Goal: Task Accomplishment & Management: Use online tool/utility

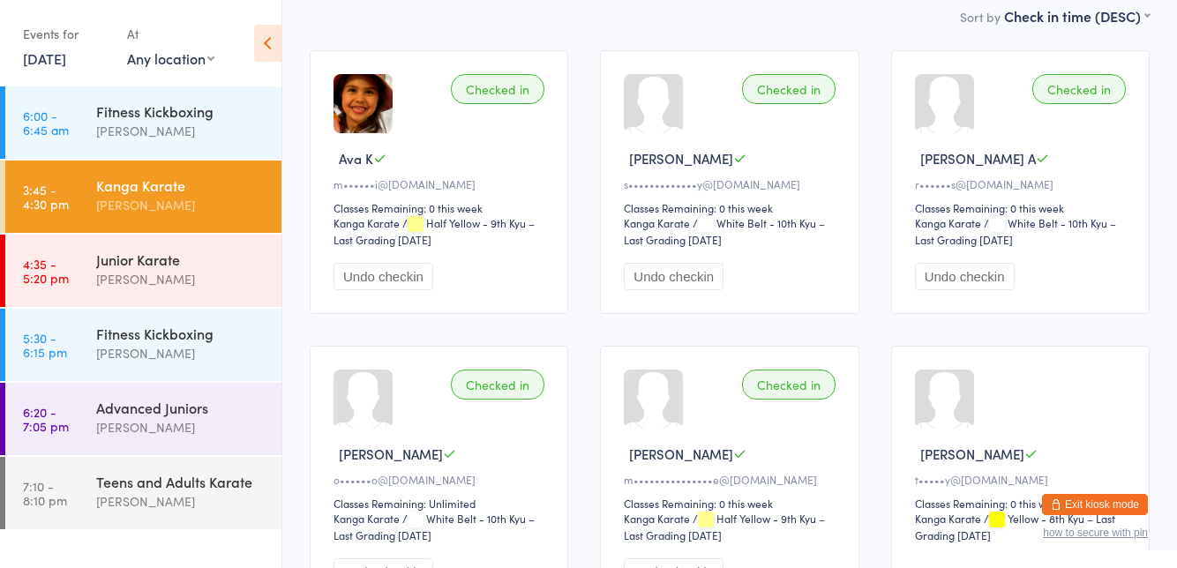
scroll to position [155, 0]
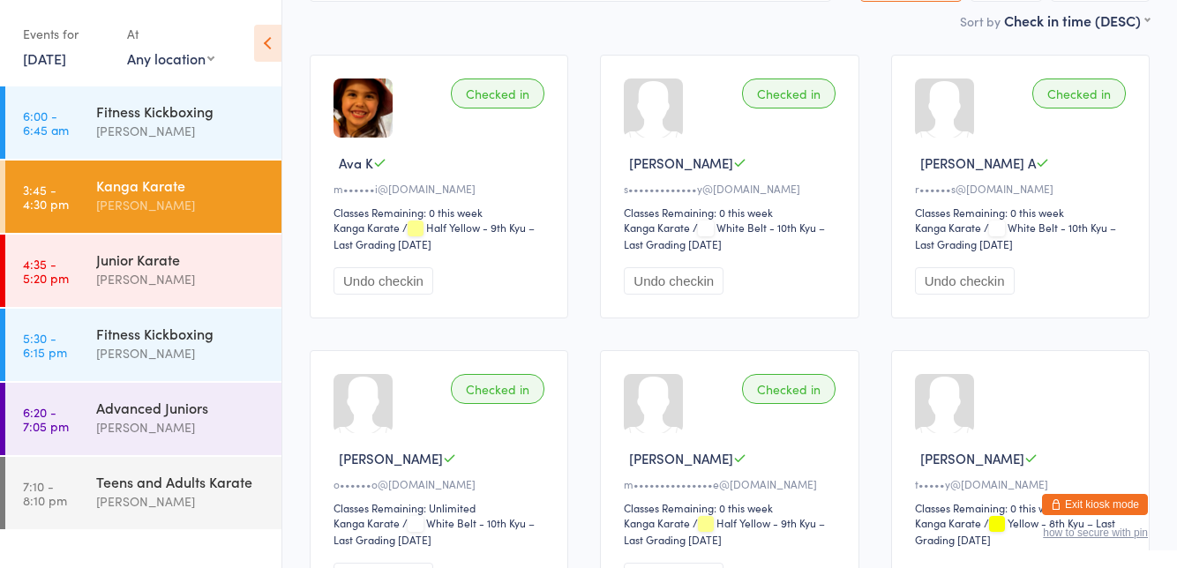
click at [233, 287] on div "[PERSON_NAME]" at bounding box center [181, 279] width 170 height 20
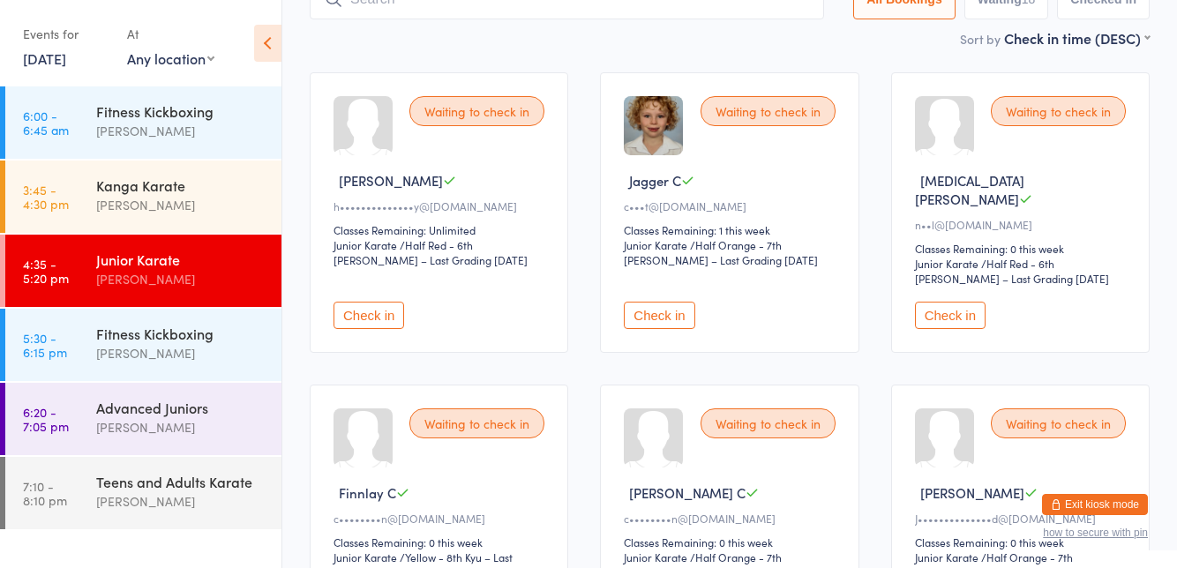
scroll to position [129, 0]
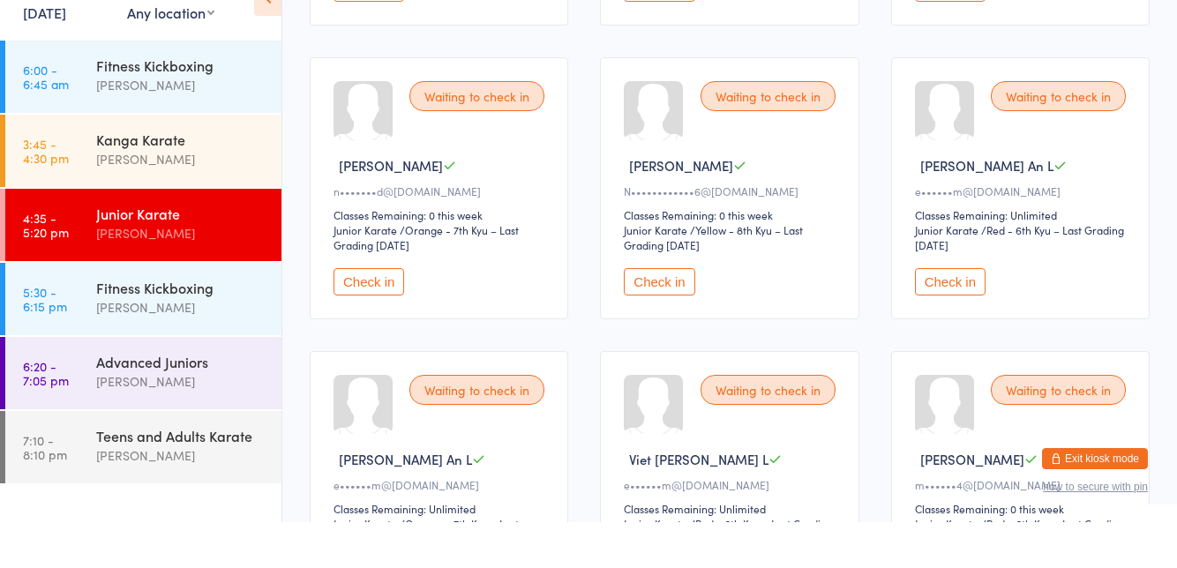
type input "Sm"
click at [957, 304] on div "Waiting to check in [PERSON_NAME] B h••••••••••••••y@[DOMAIN_NAME] Classes Rema…" at bounding box center [730, 78] width 872 height 1782
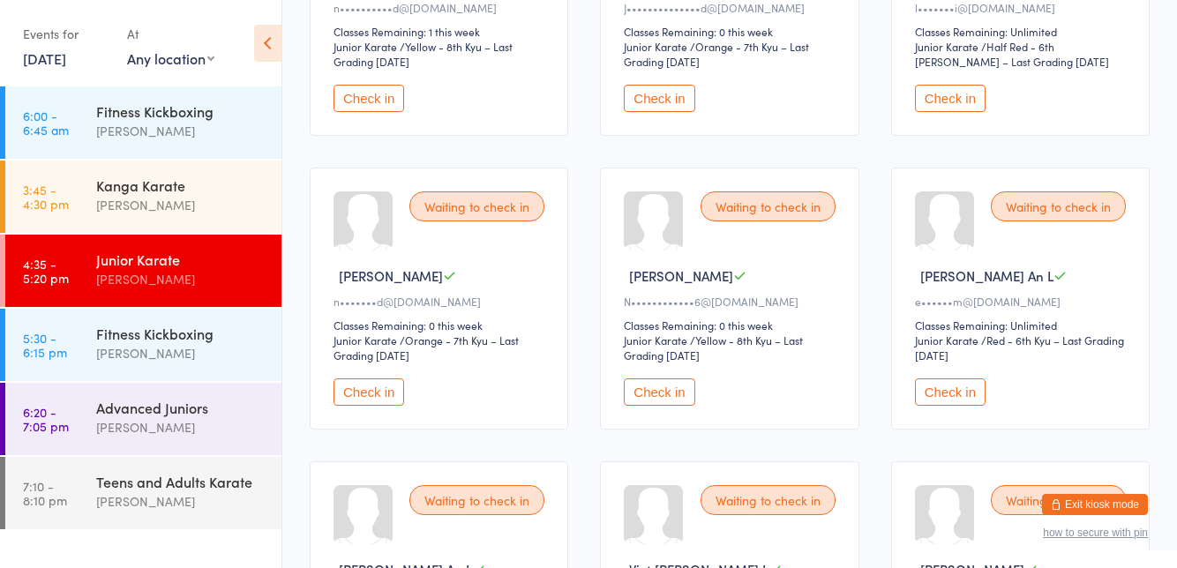
scroll to position [1013, 0]
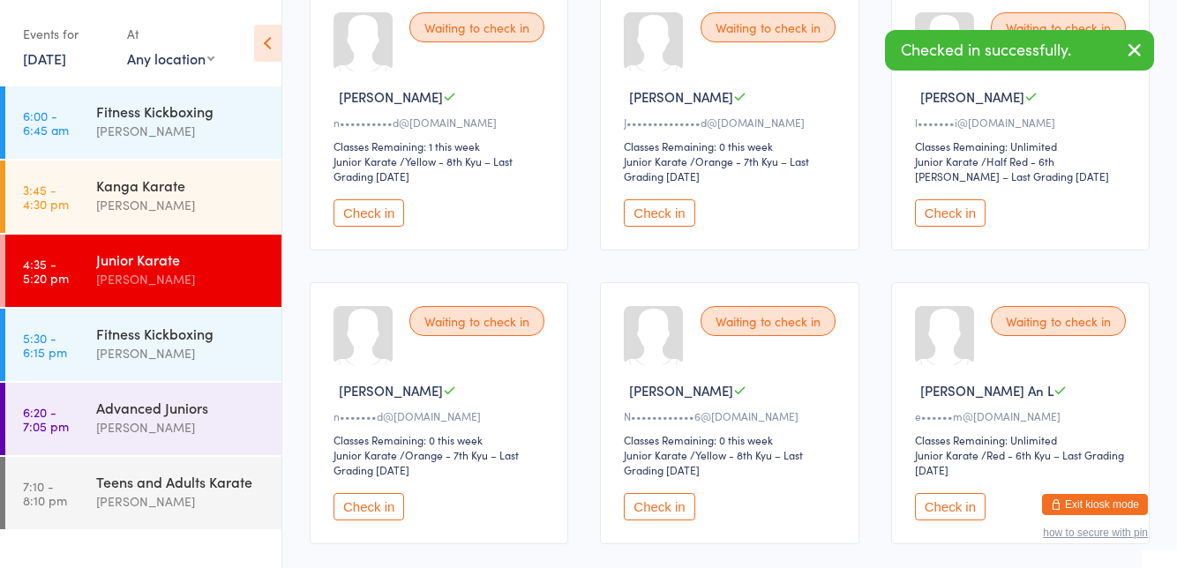
scroll to position [826, 0]
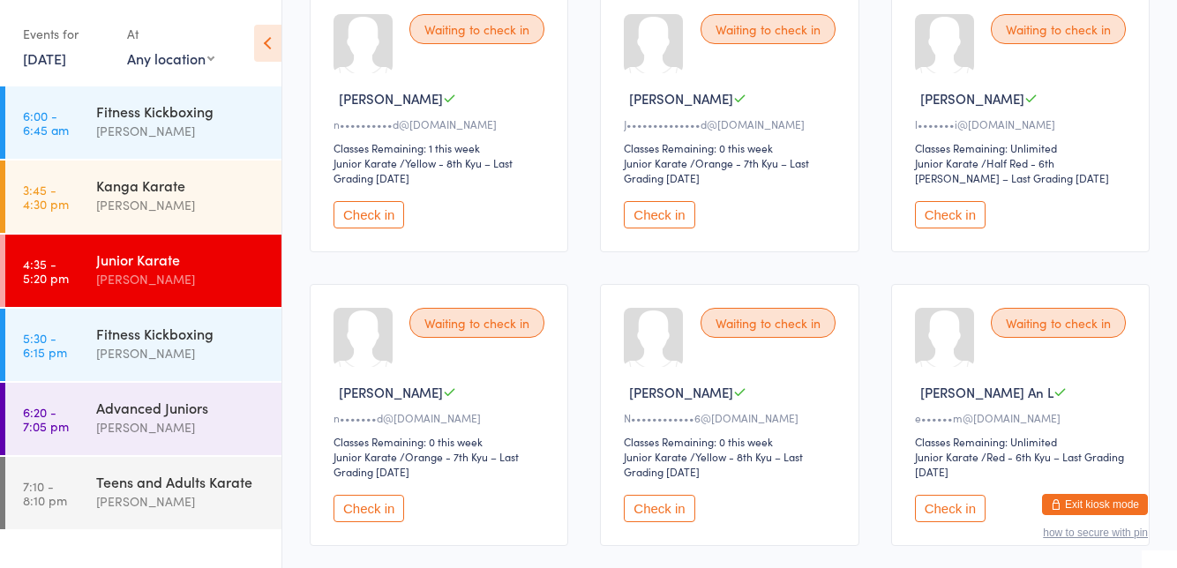
click at [964, 507] on div "Waiting to check in [PERSON_NAME] An L e••••••m@[DOMAIN_NAME] Classes Remaining…" at bounding box center [1020, 415] width 259 height 262
click at [962, 495] on button "Check in" at bounding box center [950, 508] width 71 height 27
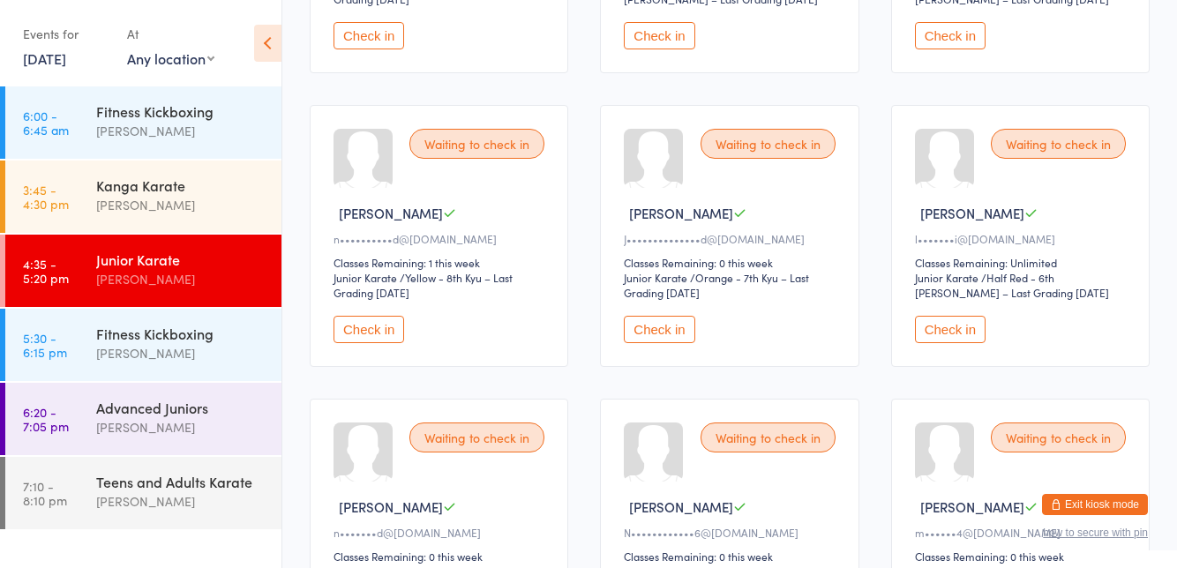
scroll to position [711, 0]
click at [669, 316] on button "Check in" at bounding box center [659, 329] width 71 height 27
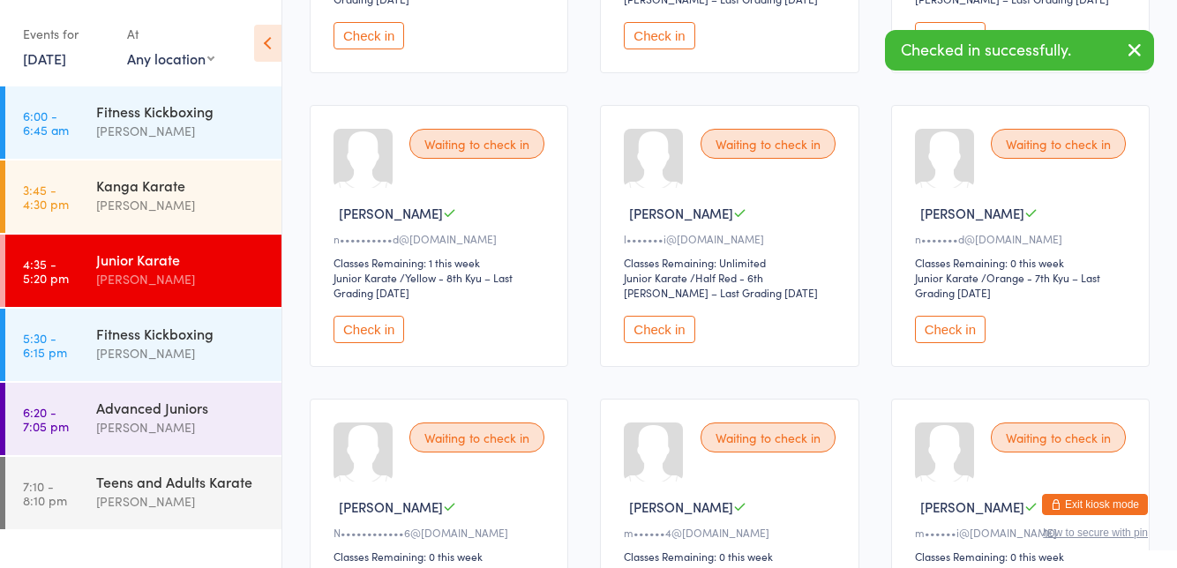
click at [367, 334] on div "Waiting to check in [PERSON_NAME] C n••••••••••d@[DOMAIN_NAME] Classes Remainin…" at bounding box center [439, 236] width 259 height 262
click at [360, 316] on button "Check in" at bounding box center [369, 329] width 71 height 27
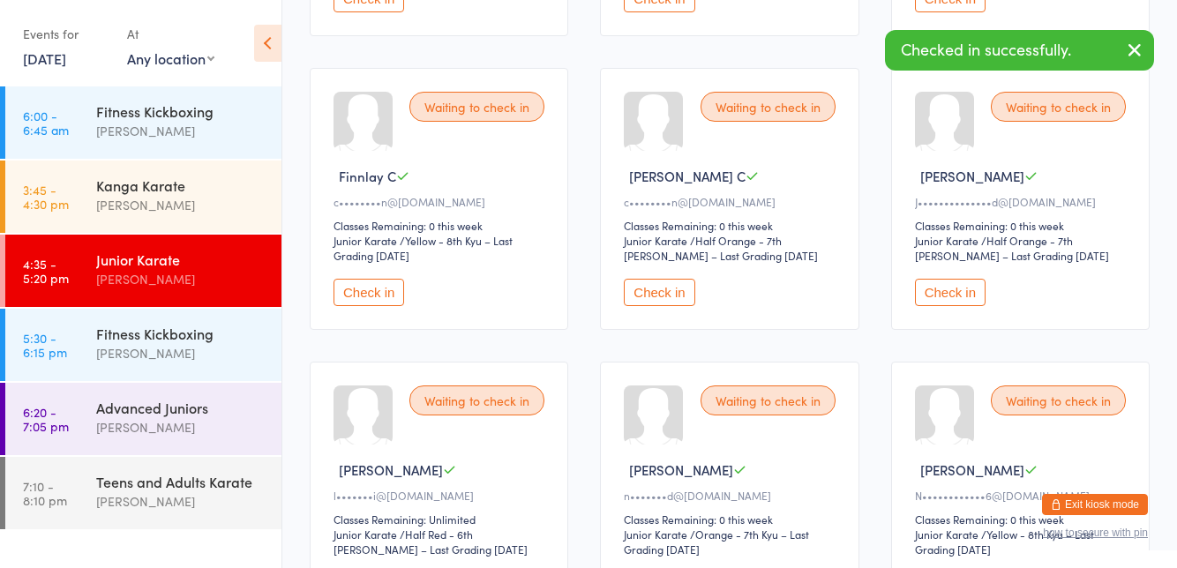
scroll to position [454, 0]
click at [999, 280] on div "Check in" at bounding box center [1023, 293] width 216 height 27
click at [950, 280] on button "Check in" at bounding box center [950, 293] width 71 height 27
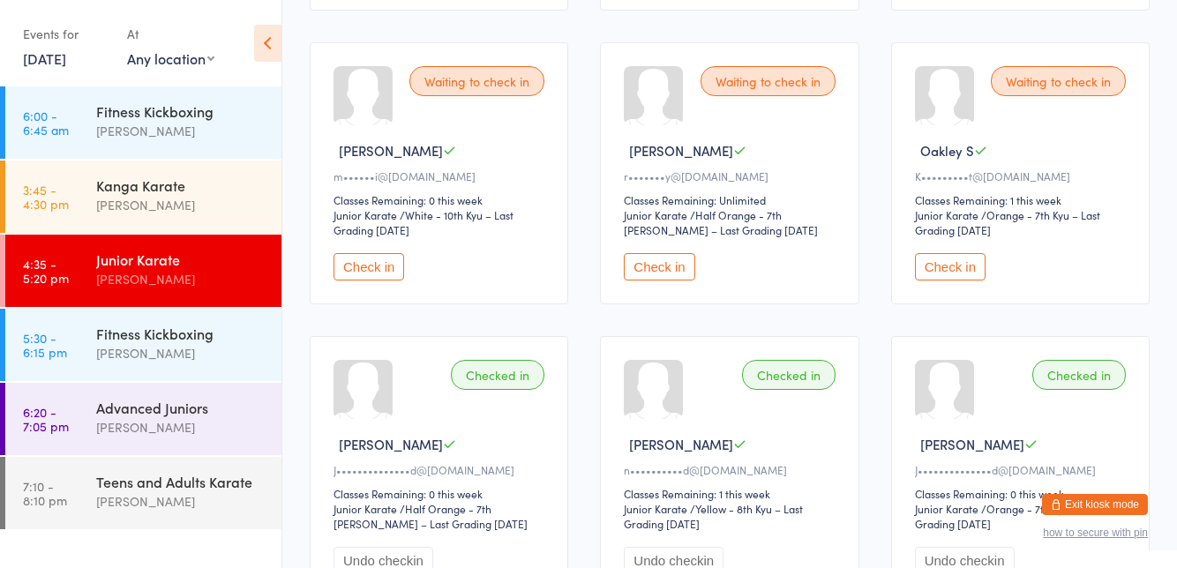
scroll to position [1064, 0]
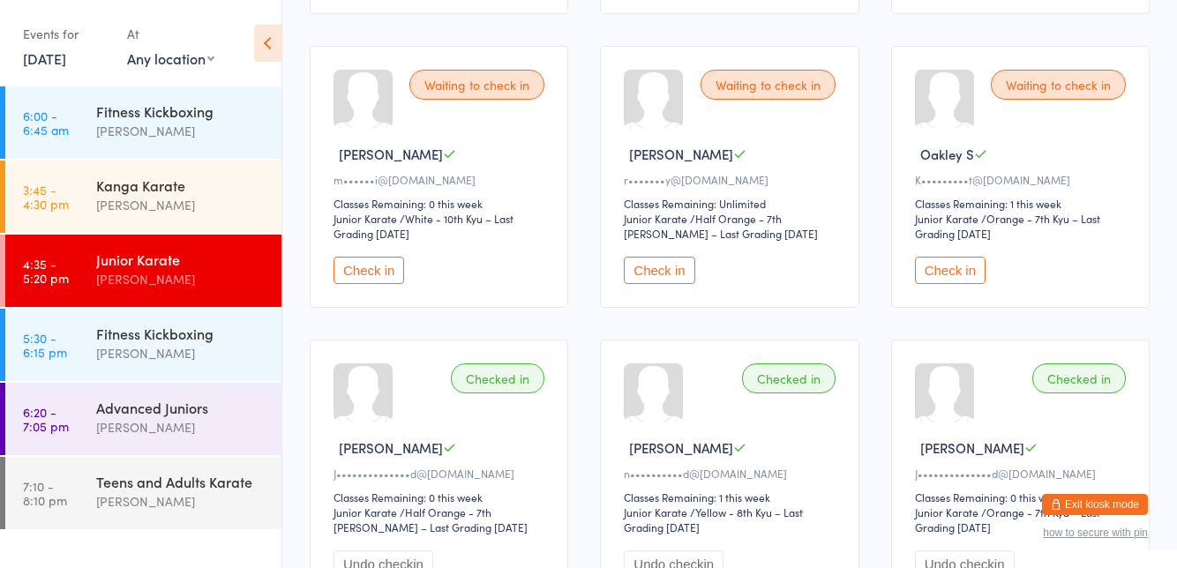
click at [946, 257] on button "Check in" at bounding box center [950, 270] width 71 height 27
click at [383, 257] on button "Check in" at bounding box center [369, 270] width 71 height 27
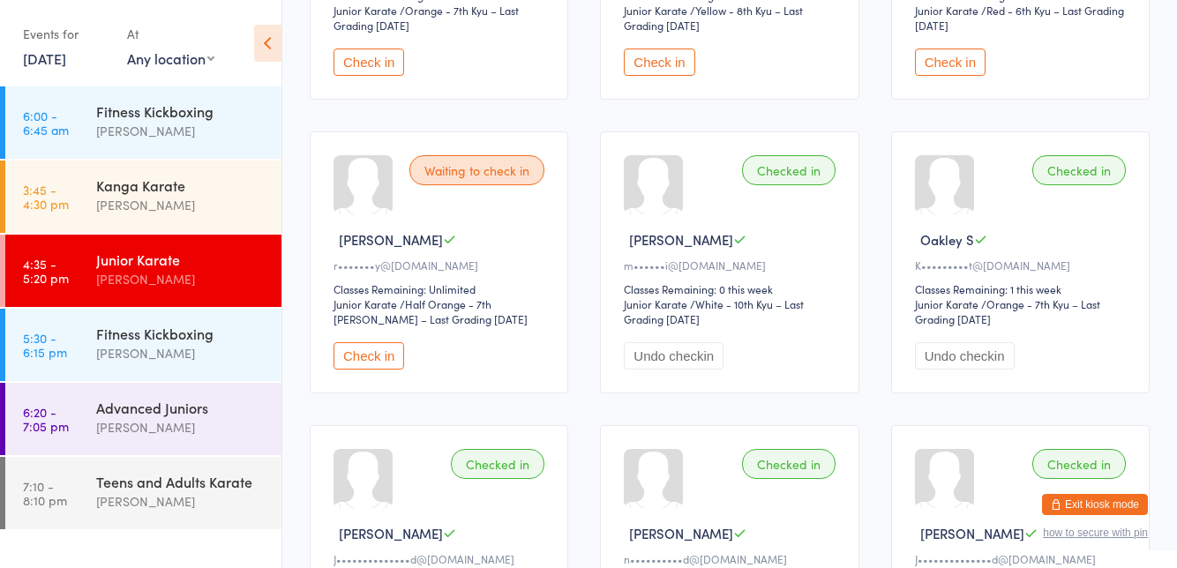
scroll to position [976, 0]
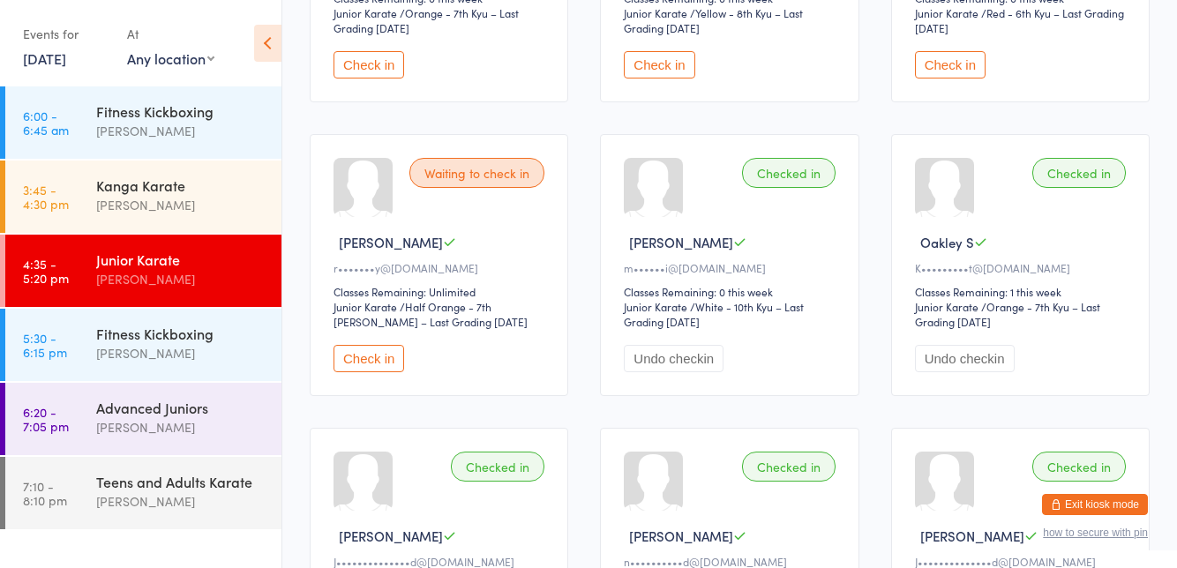
click at [367, 357] on div "Waiting to check in [PERSON_NAME] S r•••••••y@[DOMAIN_NAME] Classes Remaining: …" at bounding box center [439, 265] width 259 height 262
click at [390, 345] on button "Check in" at bounding box center [369, 358] width 71 height 27
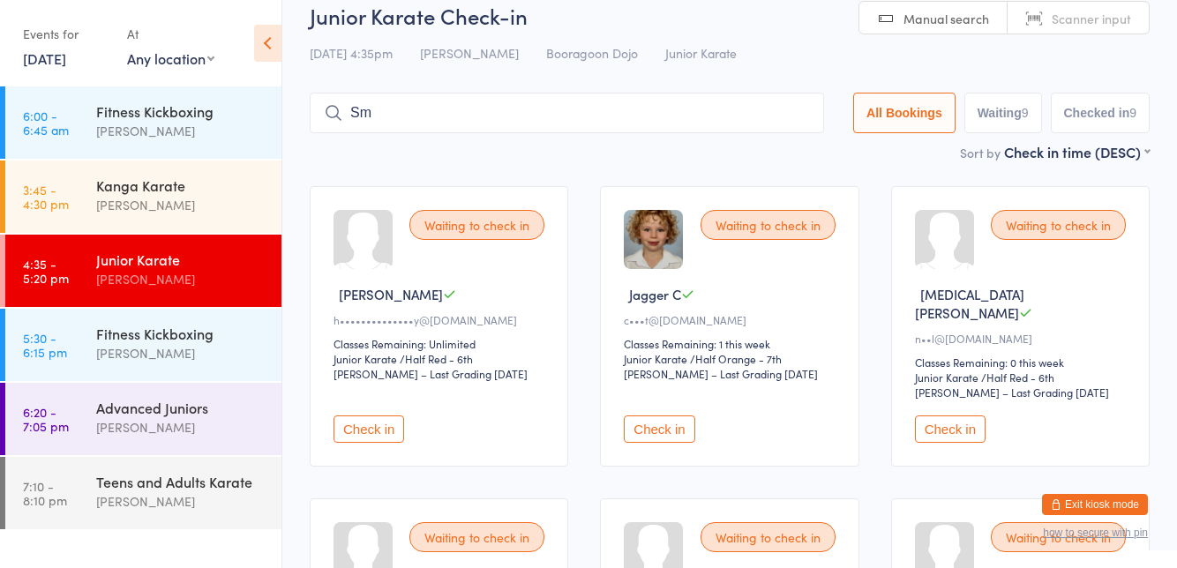
scroll to position [0, 0]
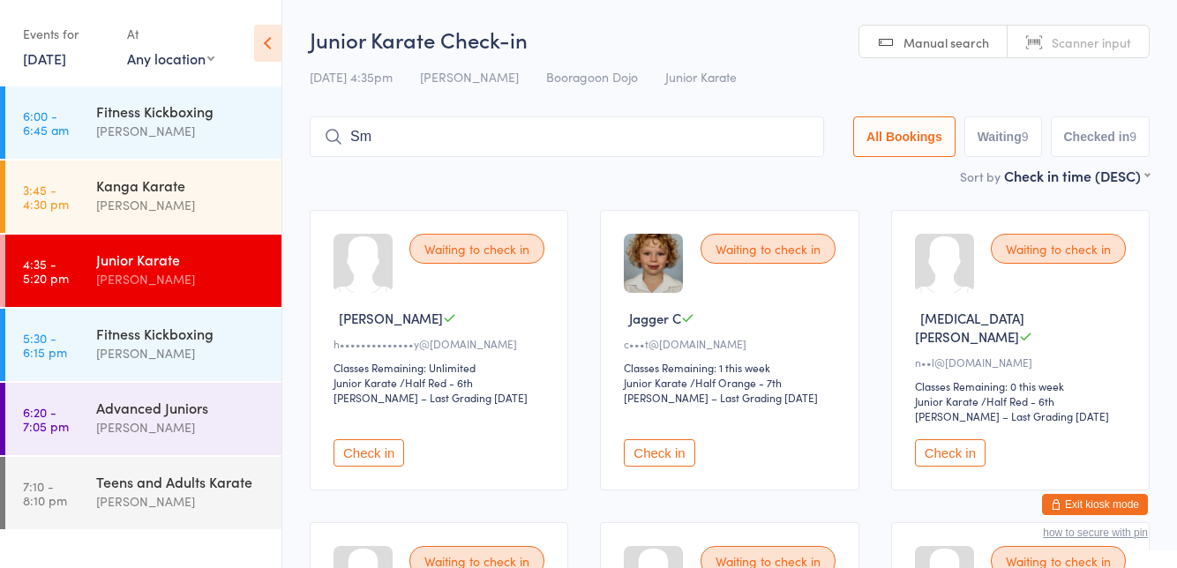
click at [364, 440] on button "Check in" at bounding box center [369, 453] width 71 height 27
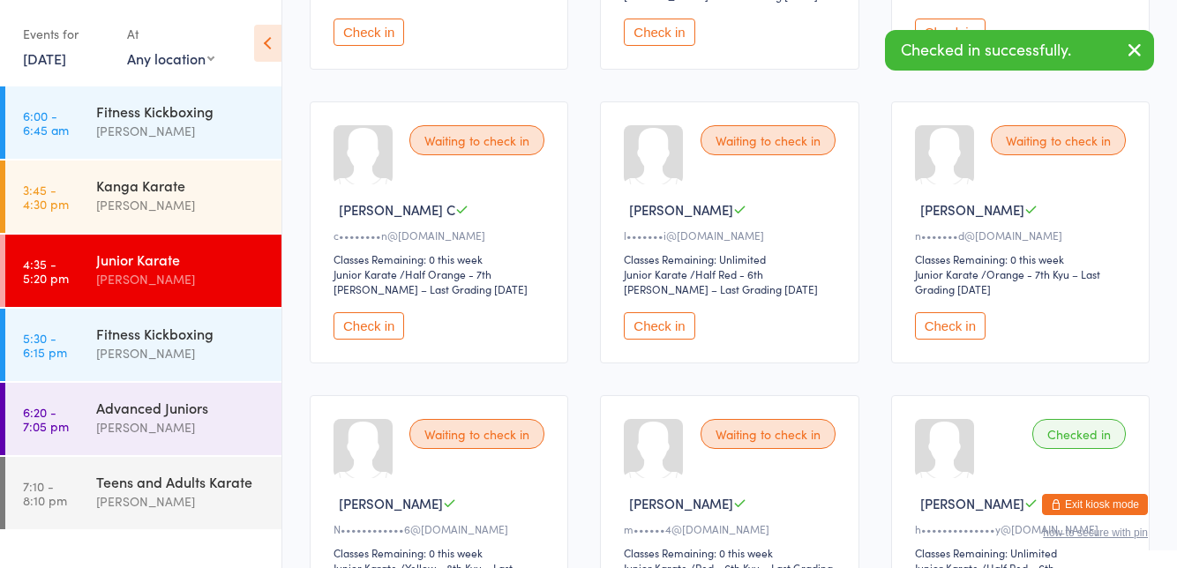
scroll to position [420, 0]
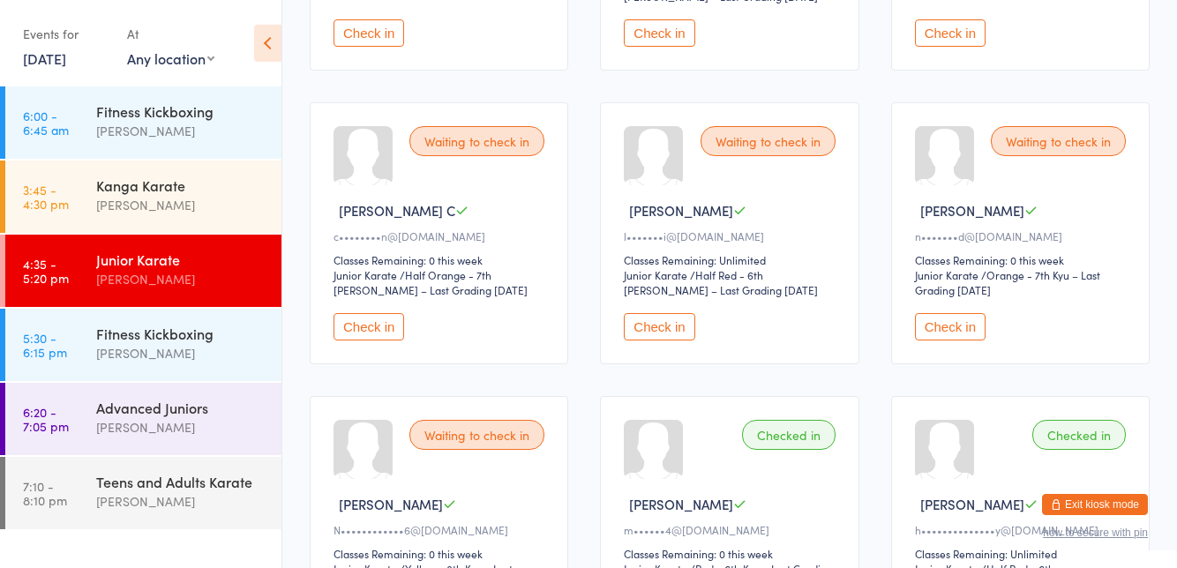
click at [193, 277] on div "[PERSON_NAME]" at bounding box center [181, 279] width 170 height 20
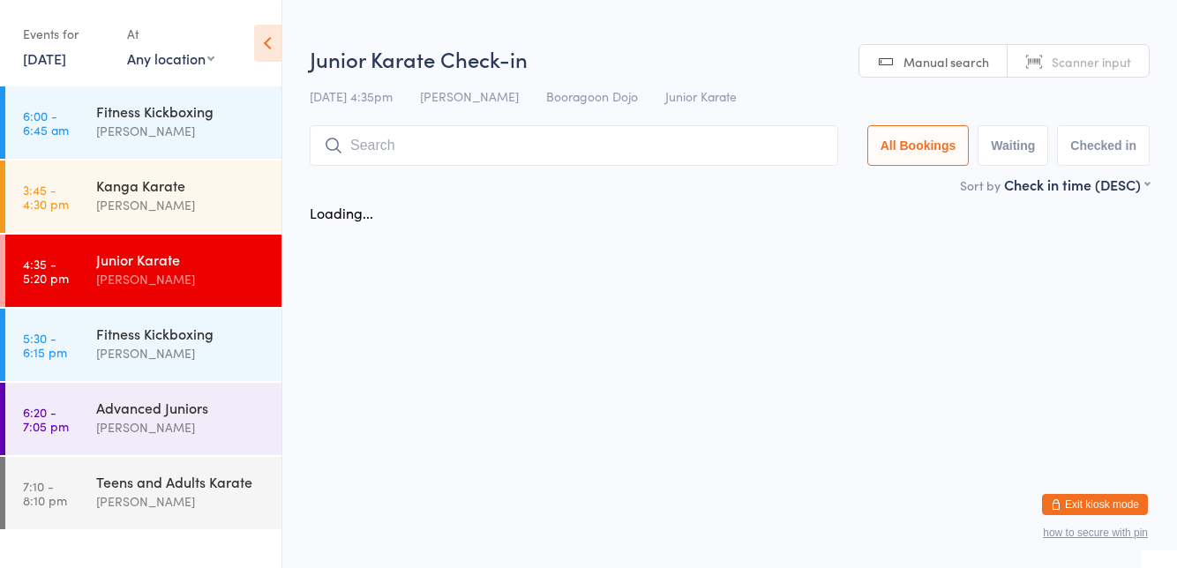
scroll to position [0, 0]
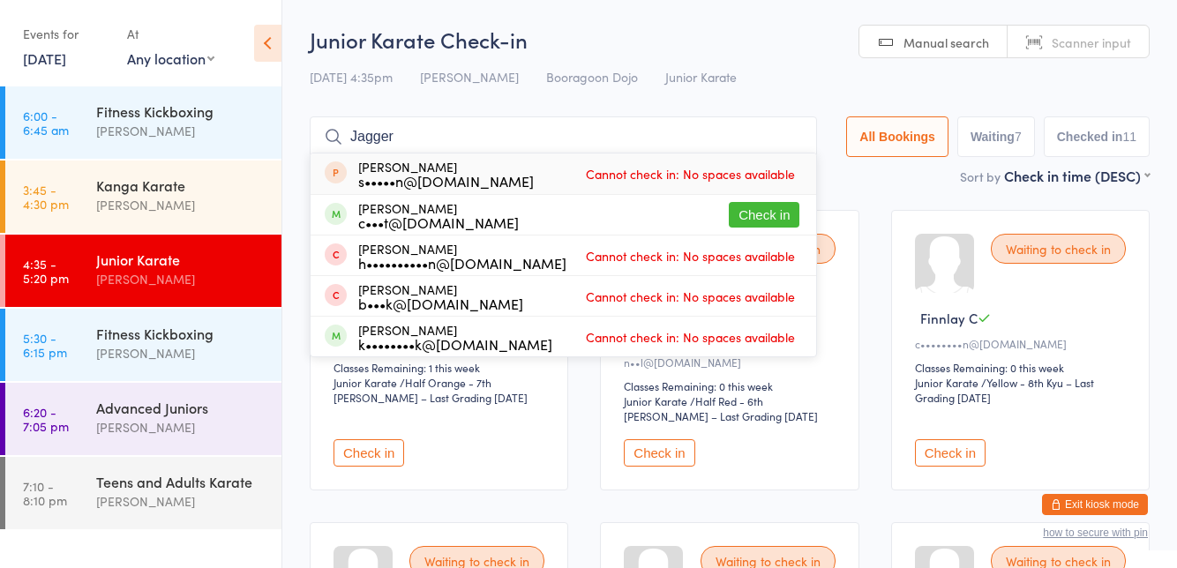
type input "Jagger"
click at [763, 214] on button "Check in" at bounding box center [764, 215] width 71 height 26
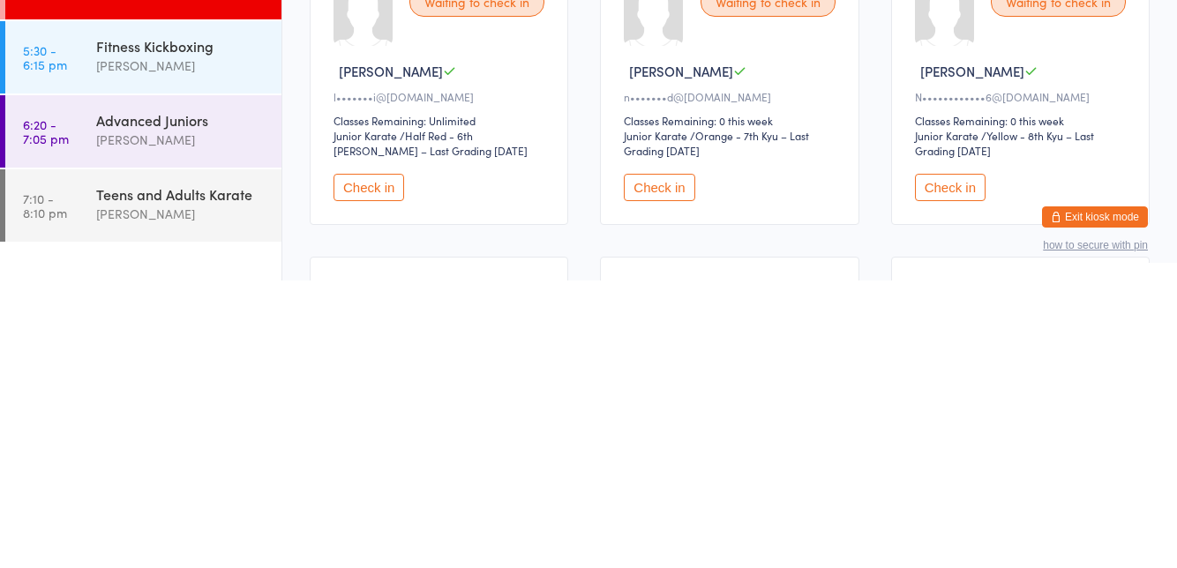
scroll to position [274, 0]
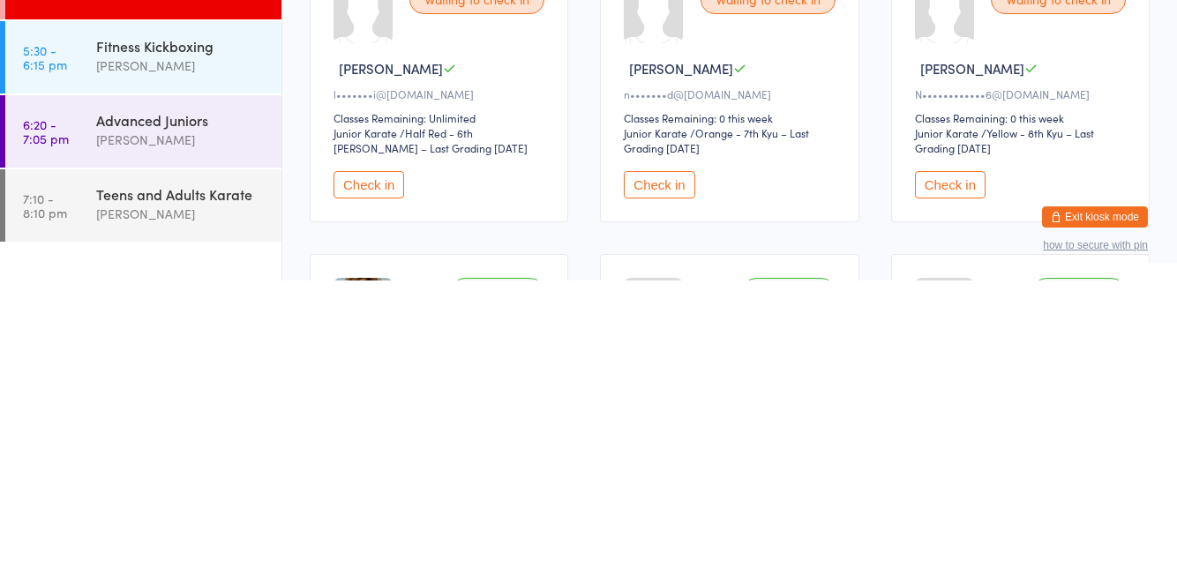
click at [387, 459] on button "Check in" at bounding box center [369, 472] width 71 height 27
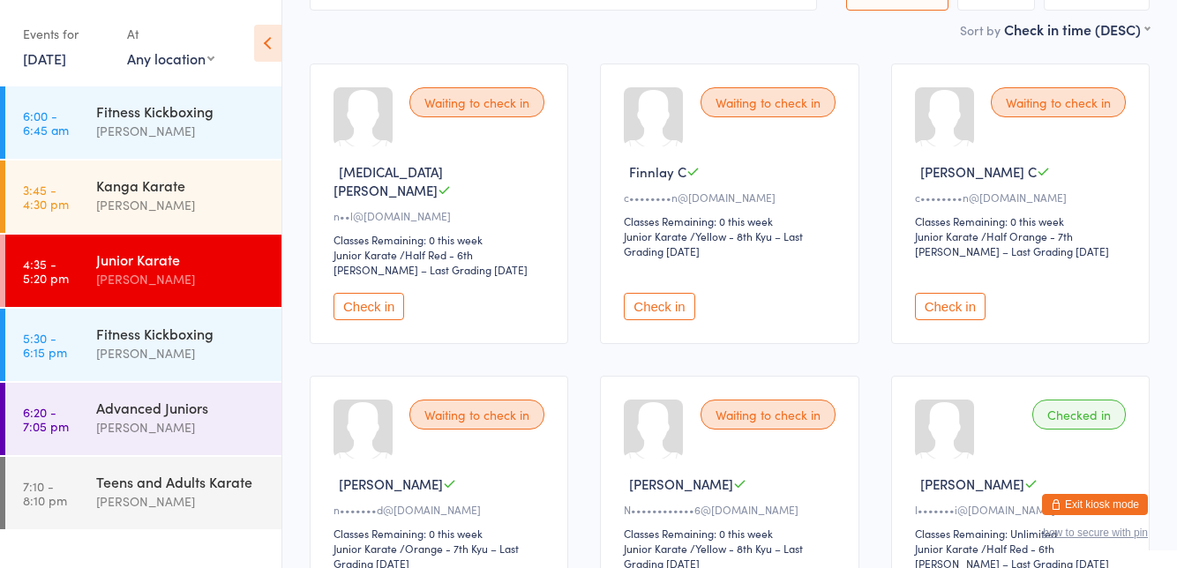
scroll to position [143, 0]
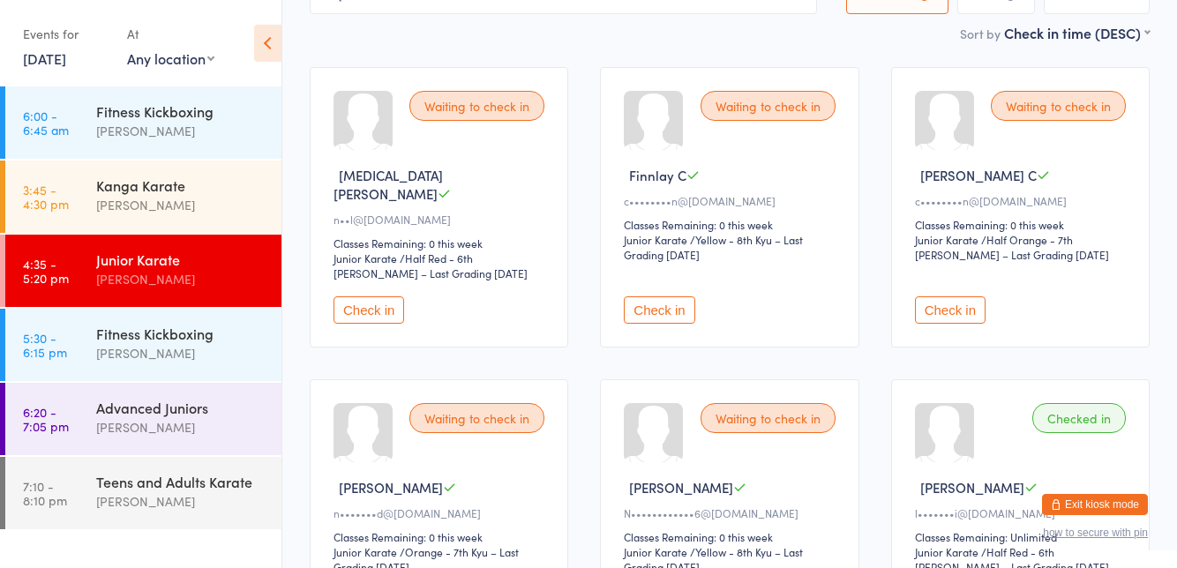
click at [662, 297] on button "Check in" at bounding box center [659, 310] width 71 height 27
click at [647, 297] on button "Check in" at bounding box center [659, 310] width 71 height 27
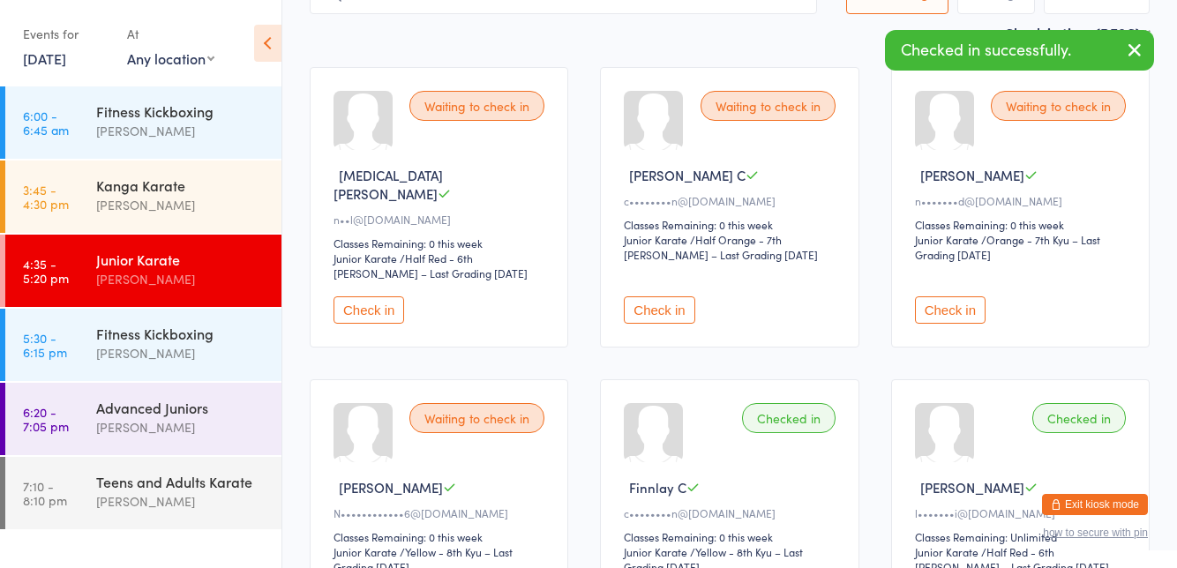
click at [641, 297] on button "Check in" at bounding box center [659, 310] width 71 height 27
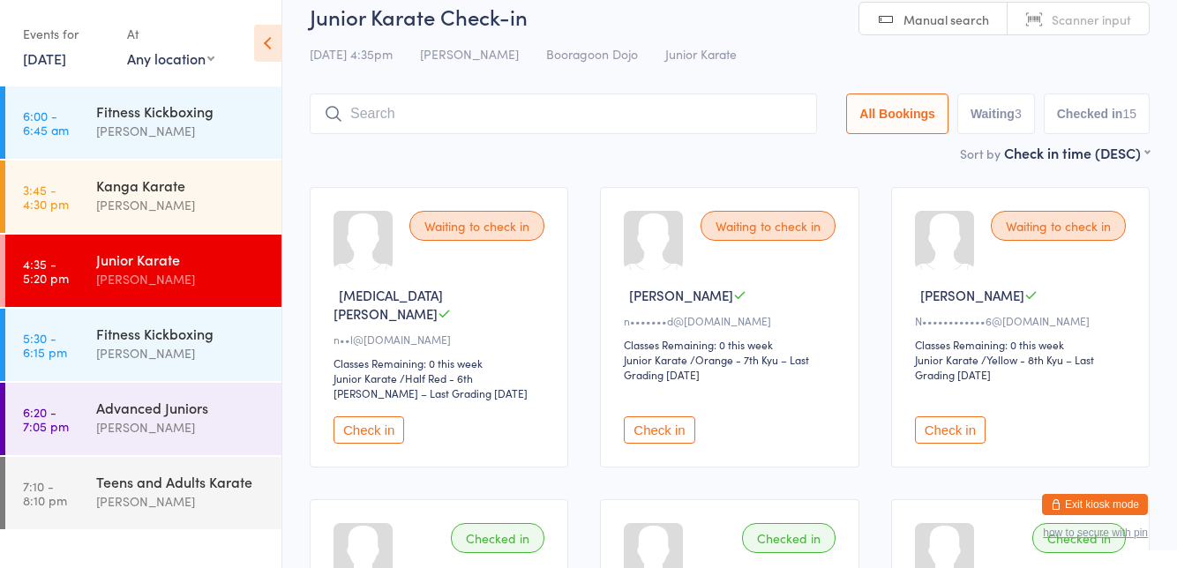
scroll to position [23, 0]
click at [992, 110] on button "Waiting 3" at bounding box center [997, 114] width 78 height 41
select select "0"
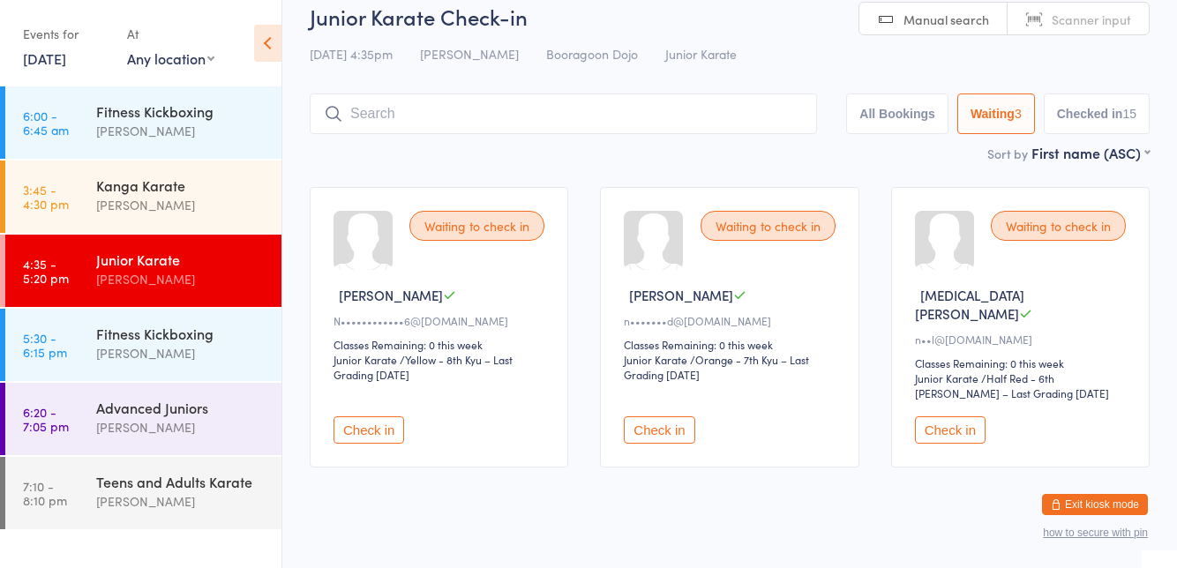
click at [391, 108] on input "search" at bounding box center [563, 114] width 507 height 41
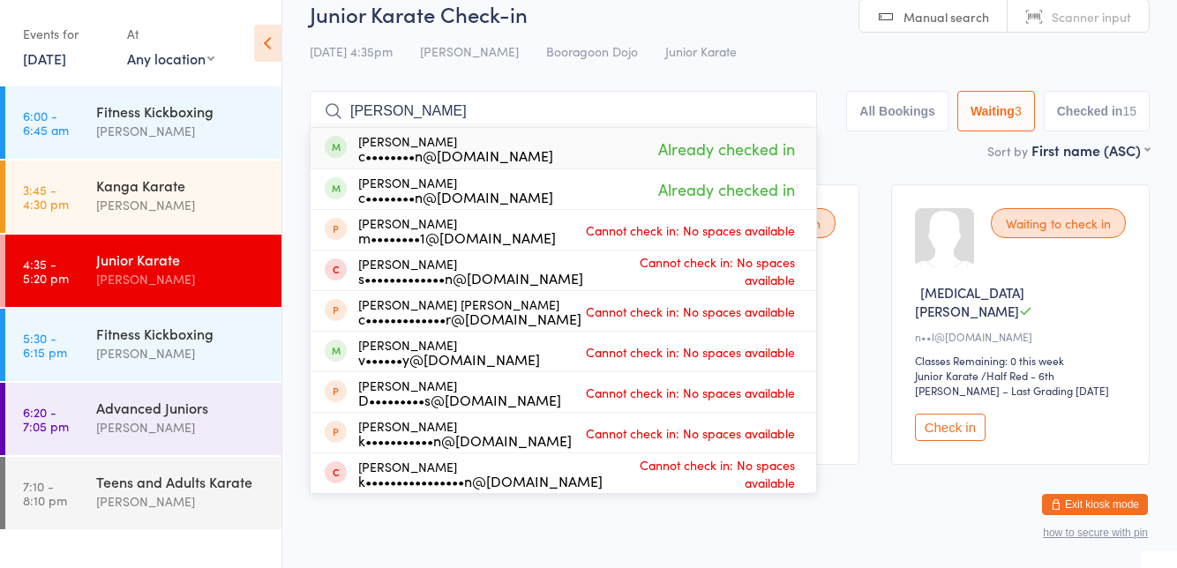
type input "[PERSON_NAME]"
click at [787, 7] on h2 "Junior Karate Check-in" at bounding box center [730, 13] width 840 height 29
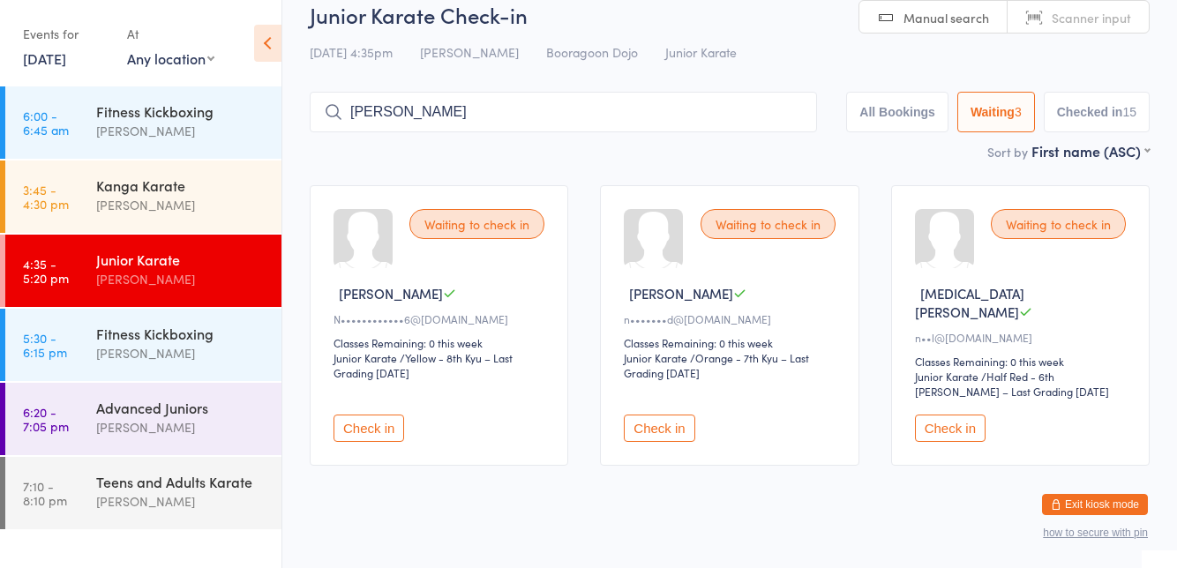
scroll to position [0, 0]
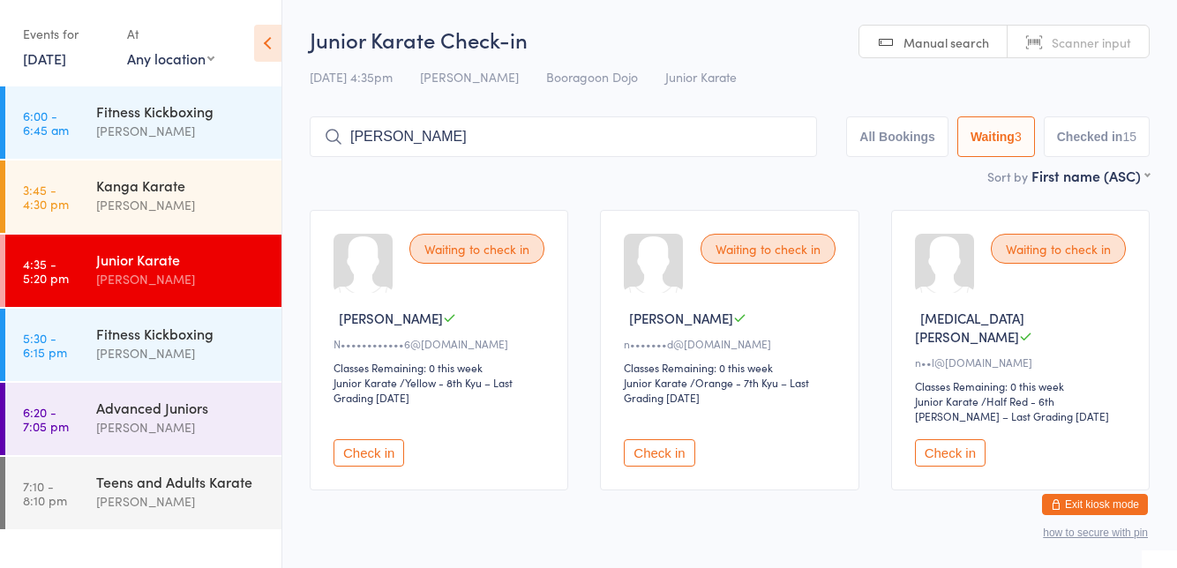
click at [373, 440] on button "Check in" at bounding box center [369, 453] width 71 height 27
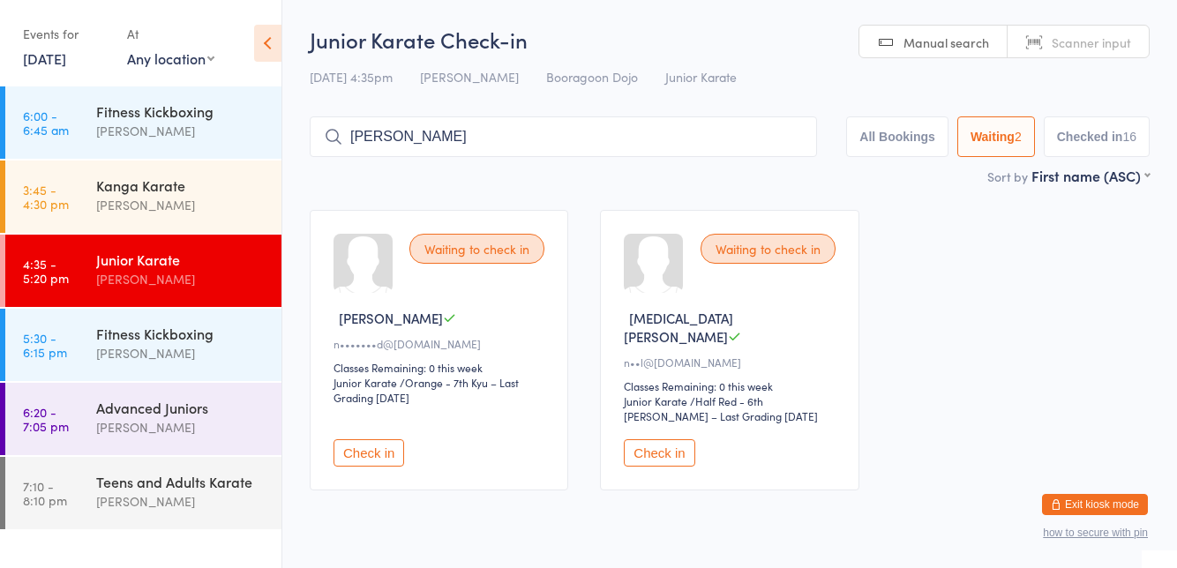
click at [130, 332] on div "Fitness Kickboxing" at bounding box center [181, 333] width 170 height 19
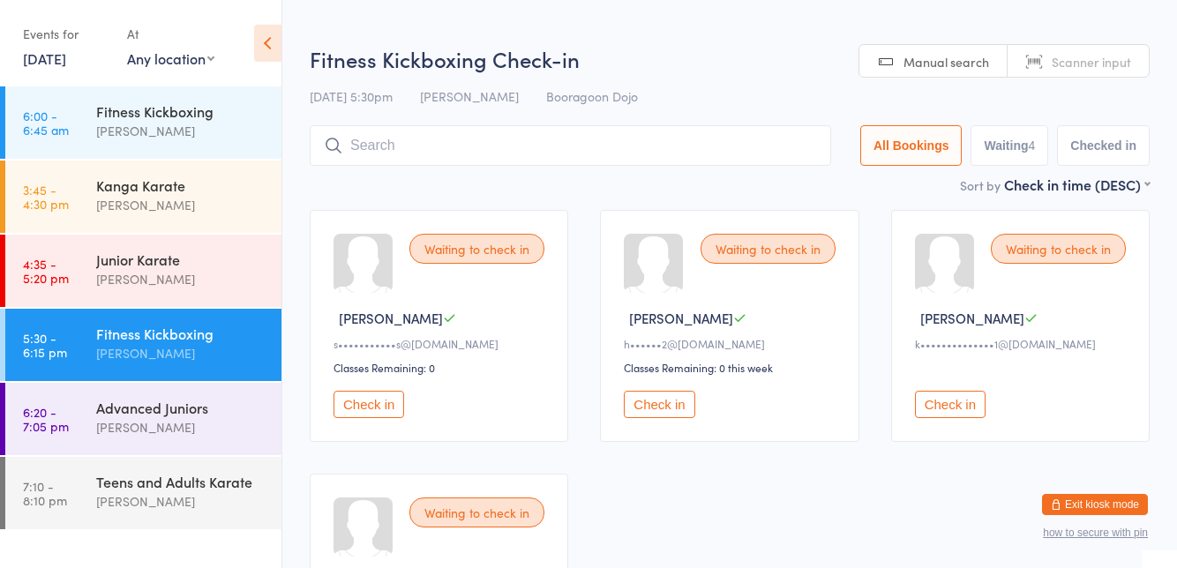
click at [643, 222] on div "Waiting to check in [PERSON_NAME] C h••••••2@[DOMAIN_NAME] Classes Remaining: 0…" at bounding box center [729, 326] width 259 height 232
click at [125, 257] on div "Junior Karate" at bounding box center [181, 259] width 170 height 19
